Goal: Find specific page/section: Find specific page/section

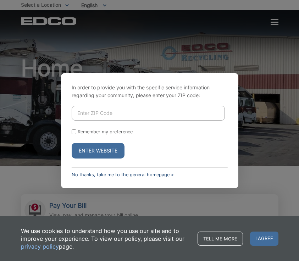
click at [101, 174] on link "No thanks, take me to the general homepage >" at bounding box center [123, 174] width 102 height 5
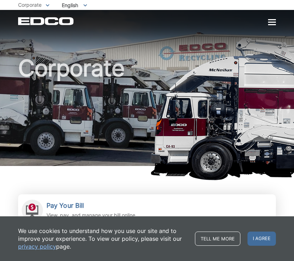
click at [268, 23] on div at bounding box center [272, 22] width 8 height 1
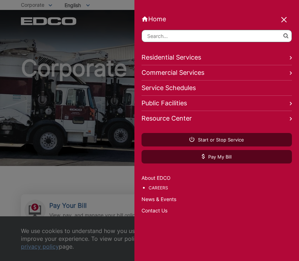
click at [204, 70] on link "Commercial Services" at bounding box center [217, 72] width 150 height 15
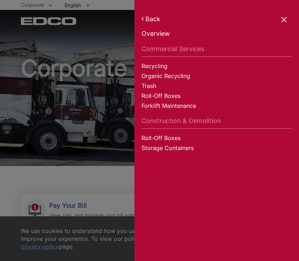
click at [181, 76] on link "Organic Recycling" at bounding box center [217, 77] width 150 height 10
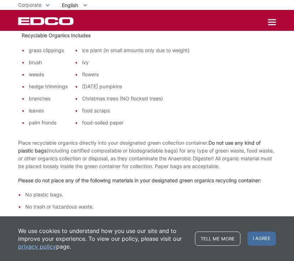
scroll to position [213, 0]
